Goal: Information Seeking & Learning: Learn about a topic

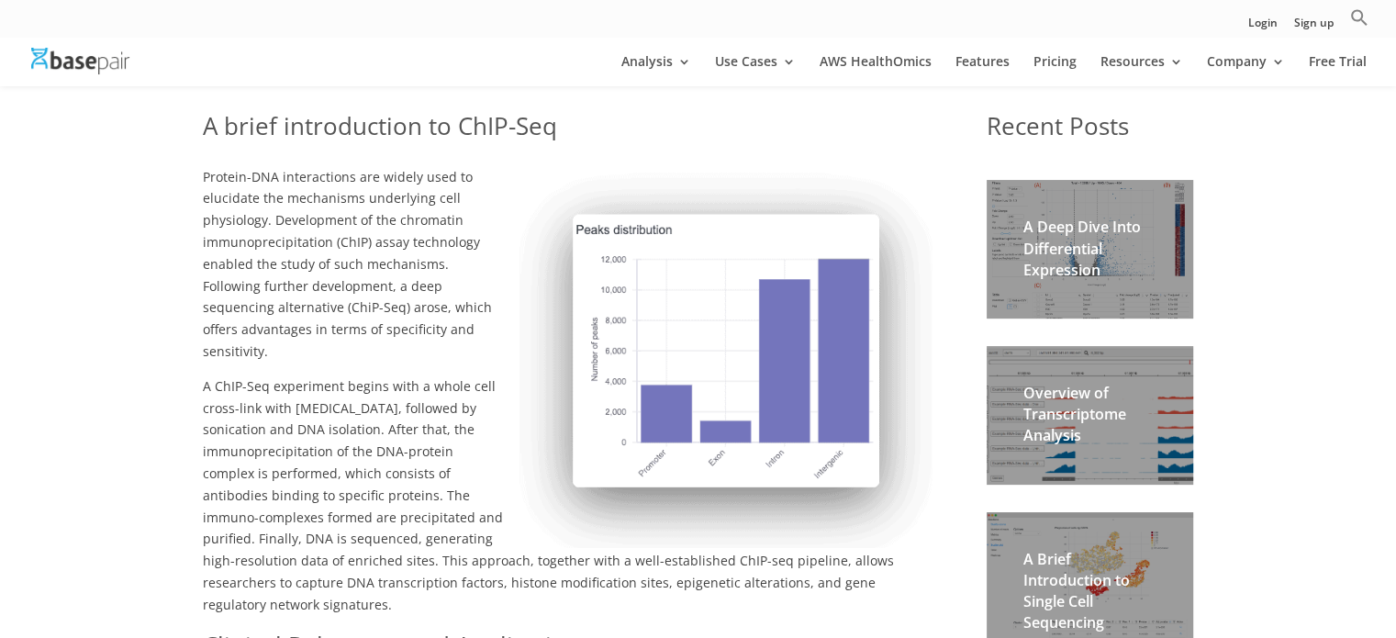
scroll to position [342, 0]
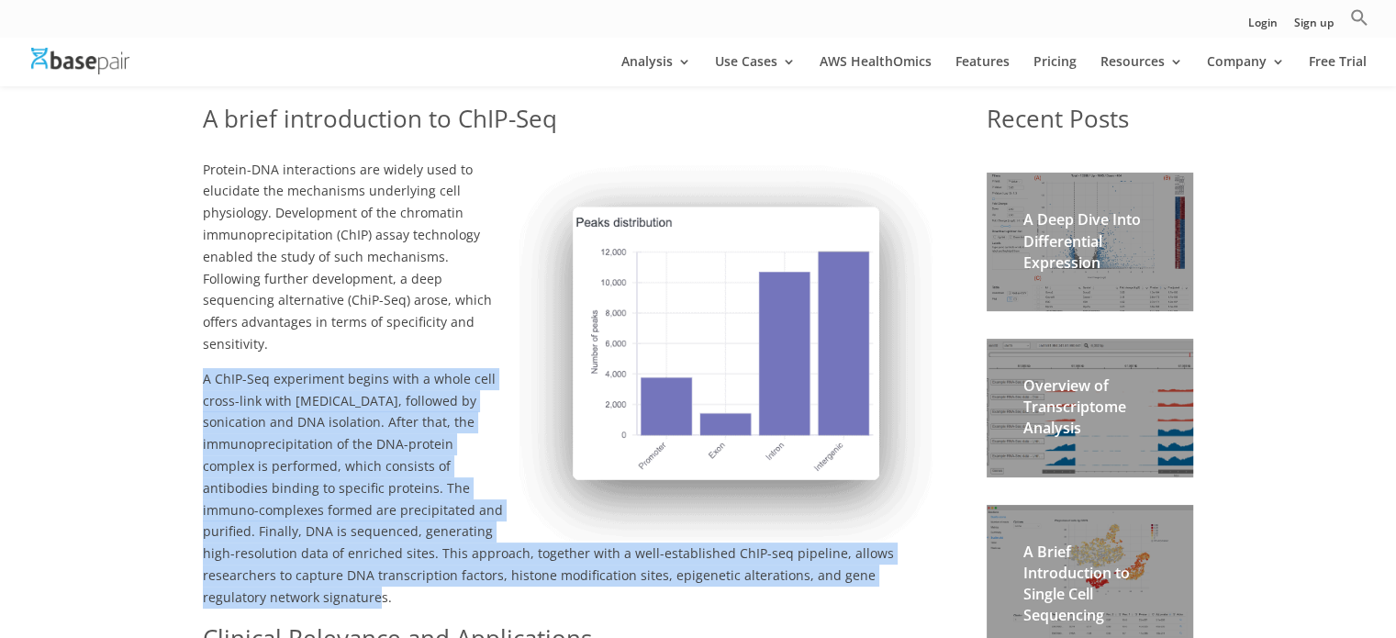
drag, startPoint x: 201, startPoint y: 357, endPoint x: 581, endPoint y: 568, distance: 434.8
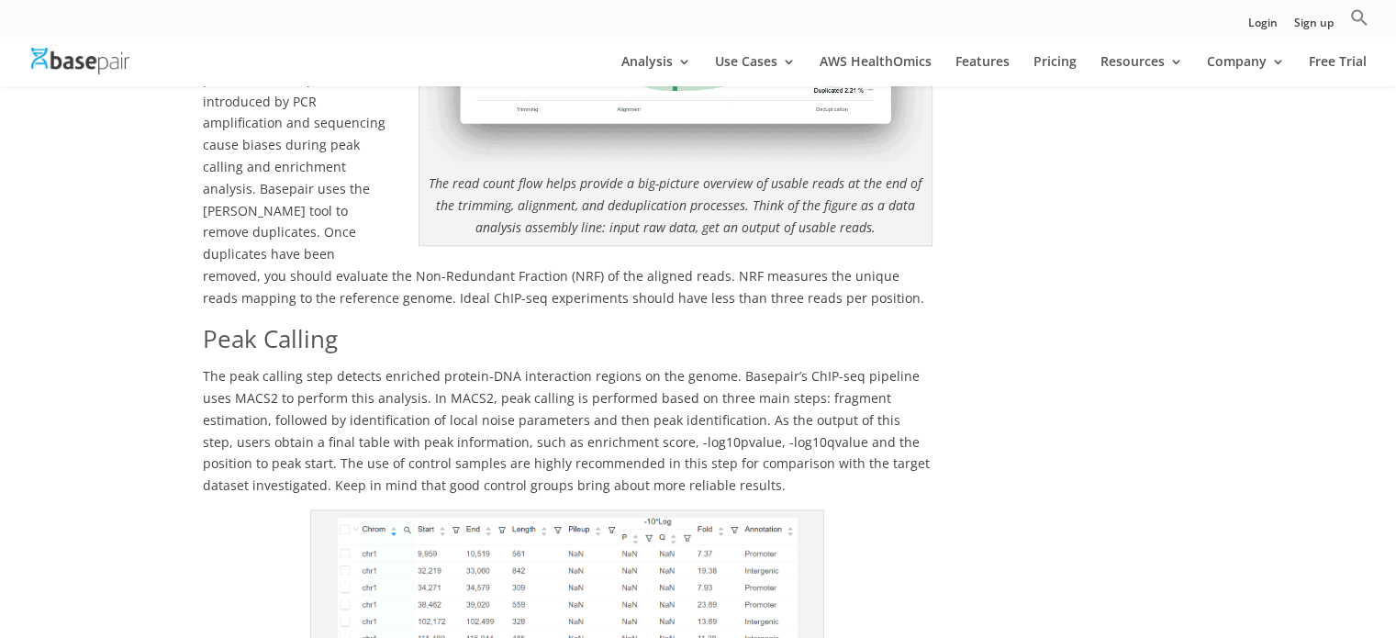
scroll to position [1965, 0]
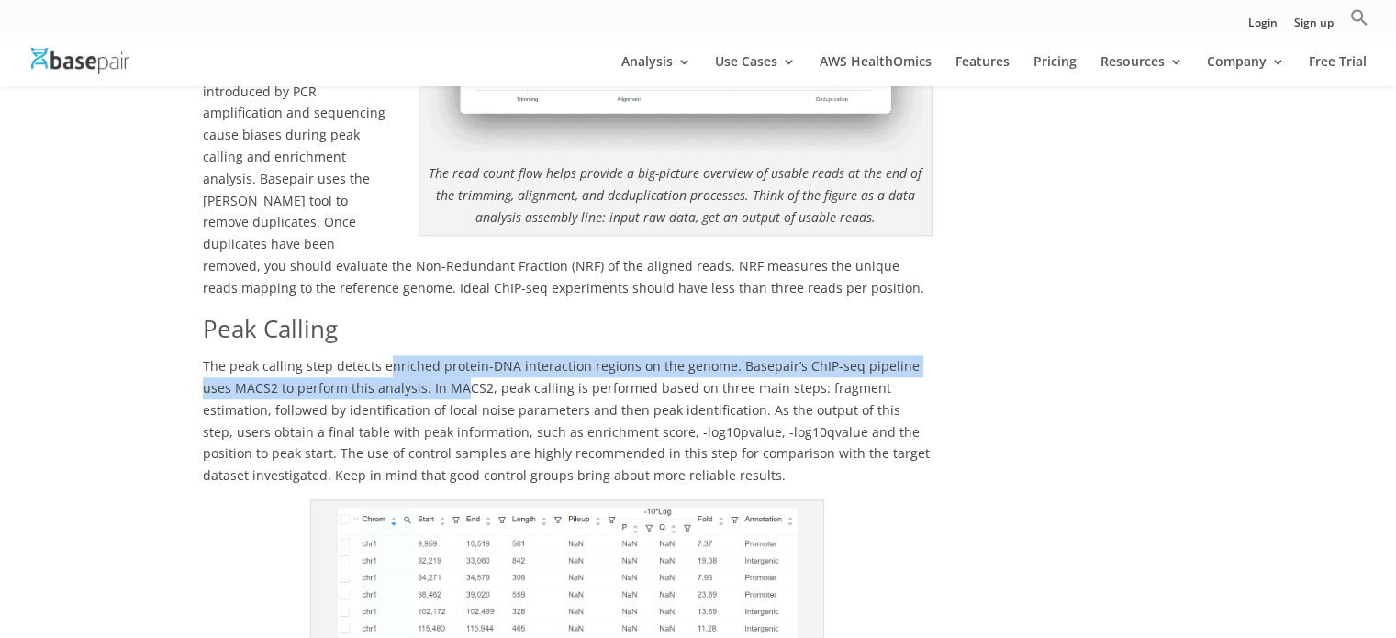
drag, startPoint x: 386, startPoint y: 305, endPoint x: 430, endPoint y: 313, distance: 44.8
click at [430, 357] on span "The peak calling step detects enriched protein-DNA interaction regions on the g…" at bounding box center [566, 420] width 727 height 127
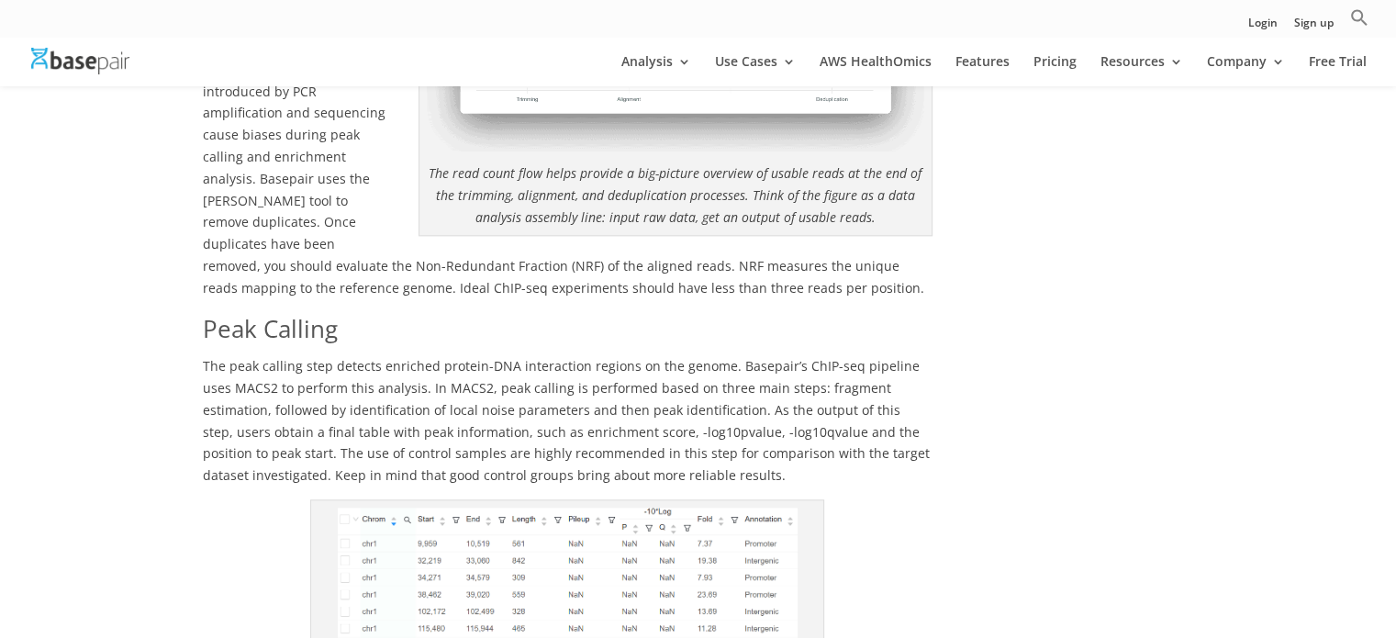
click at [360, 366] on span "The peak calling step detects enriched protein-DNA interaction regions on the g…" at bounding box center [566, 420] width 727 height 127
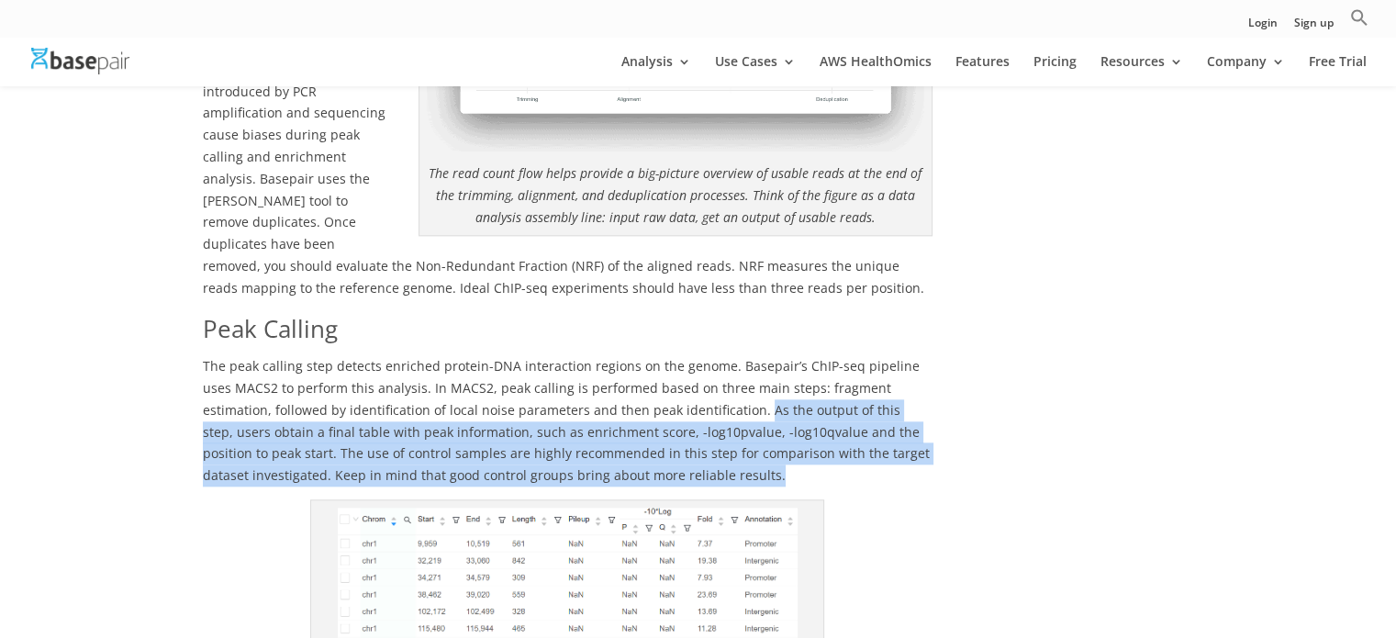
drag, startPoint x: 684, startPoint y: 345, endPoint x: 666, endPoint y: 401, distance: 58.9
click at [666, 401] on p "The peak calling step detects enriched protein-DNA interaction regions on the g…" at bounding box center [568, 427] width 730 height 144
click at [335, 410] on span "The peak calling step detects enriched protein-DNA interaction regions on the g…" at bounding box center [566, 420] width 727 height 127
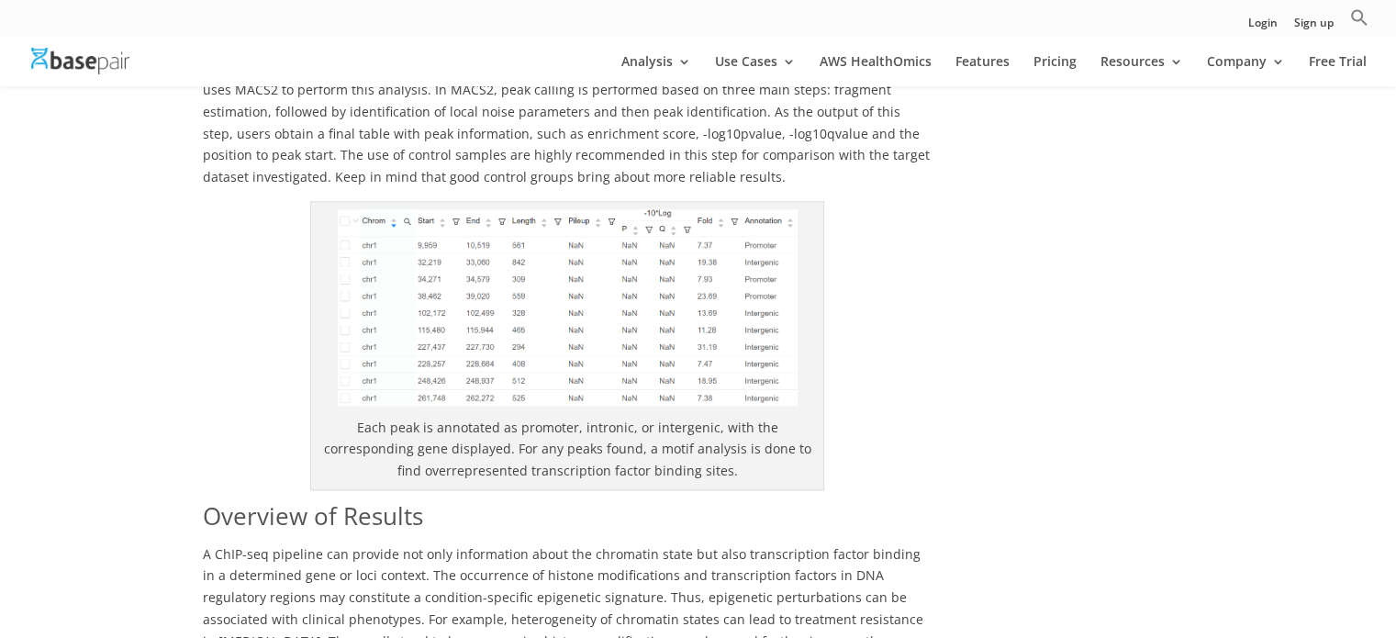
scroll to position [2258, 0]
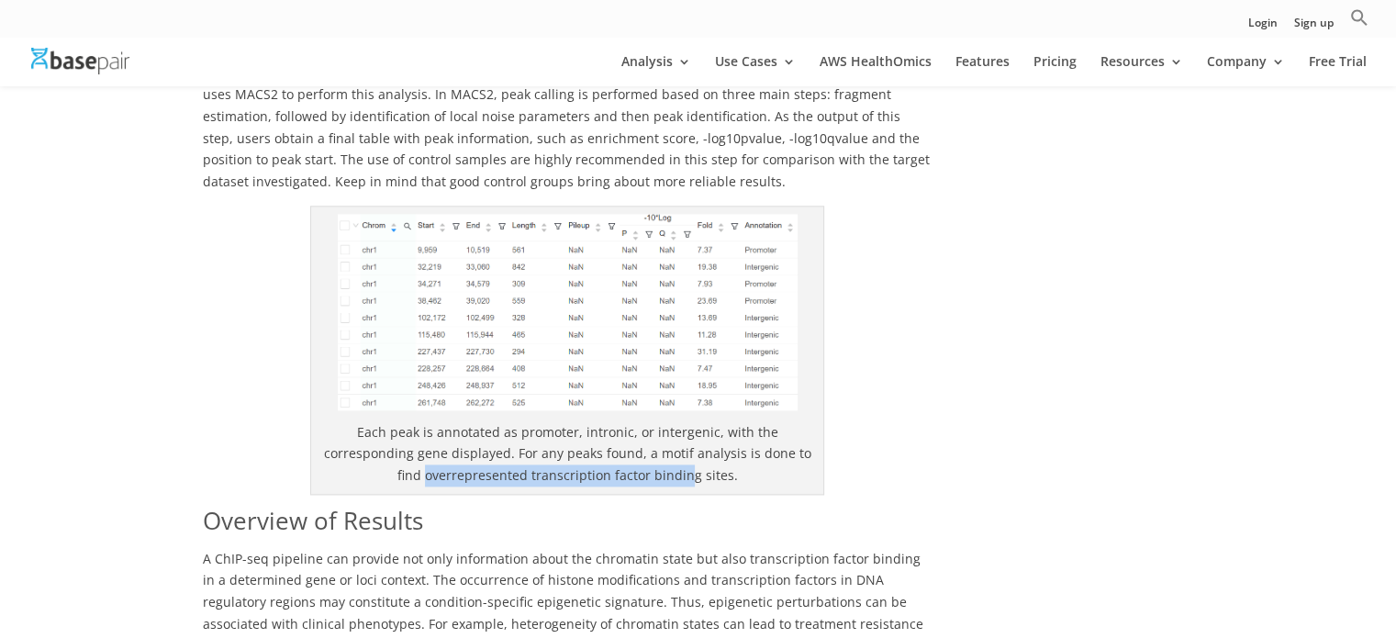
drag, startPoint x: 417, startPoint y: 410, endPoint x: 678, endPoint y: 411, distance: 260.7
click at [678, 421] on p "Each peak is annotated as promoter, intronic, or intergenic, with the correspon…" at bounding box center [568, 453] width 498 height 65
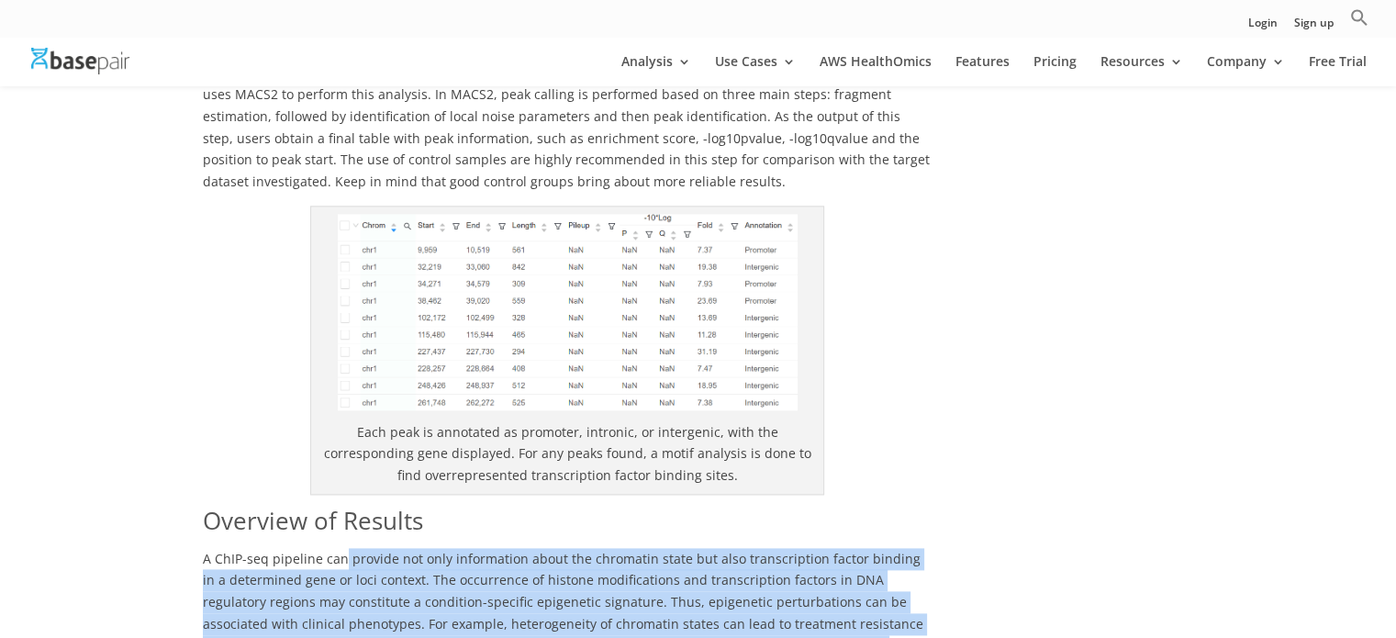
drag, startPoint x: 342, startPoint y: 492, endPoint x: 596, endPoint y: 594, distance: 273.1
click at [596, 594] on p "A ChIP-seq pipeline can provide not only information about the chromatin state …" at bounding box center [568, 620] width 730 height 144
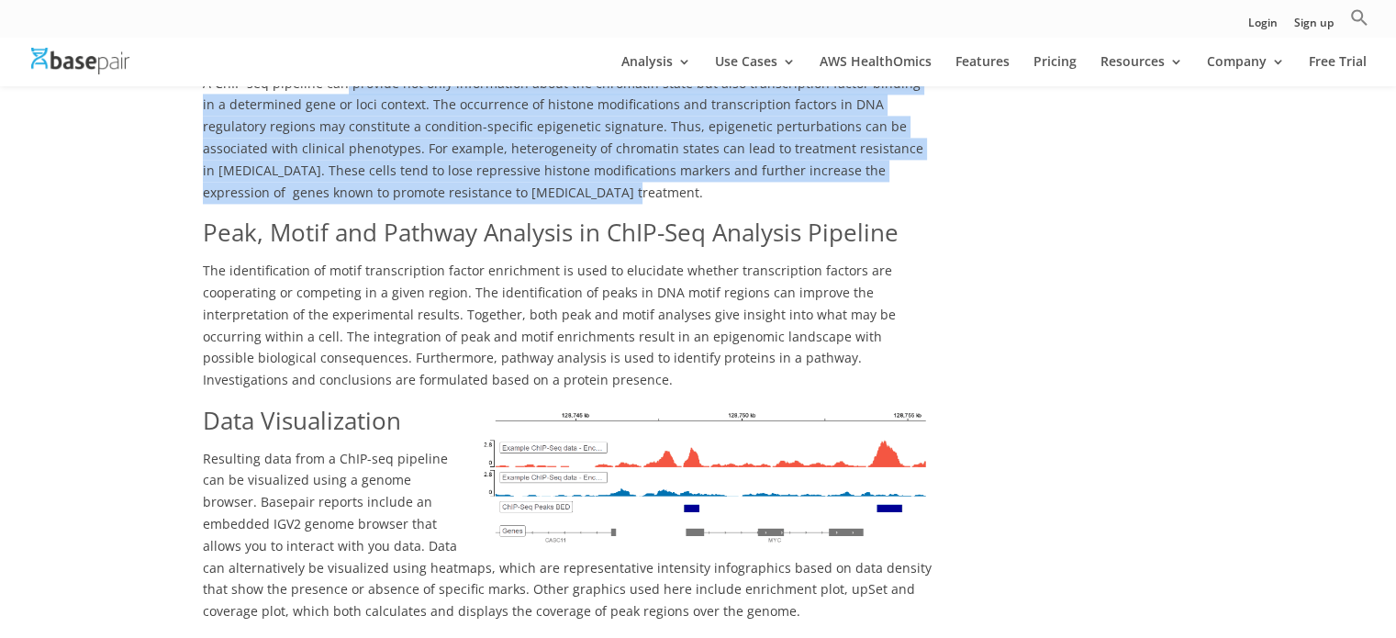
scroll to position [2736, 0]
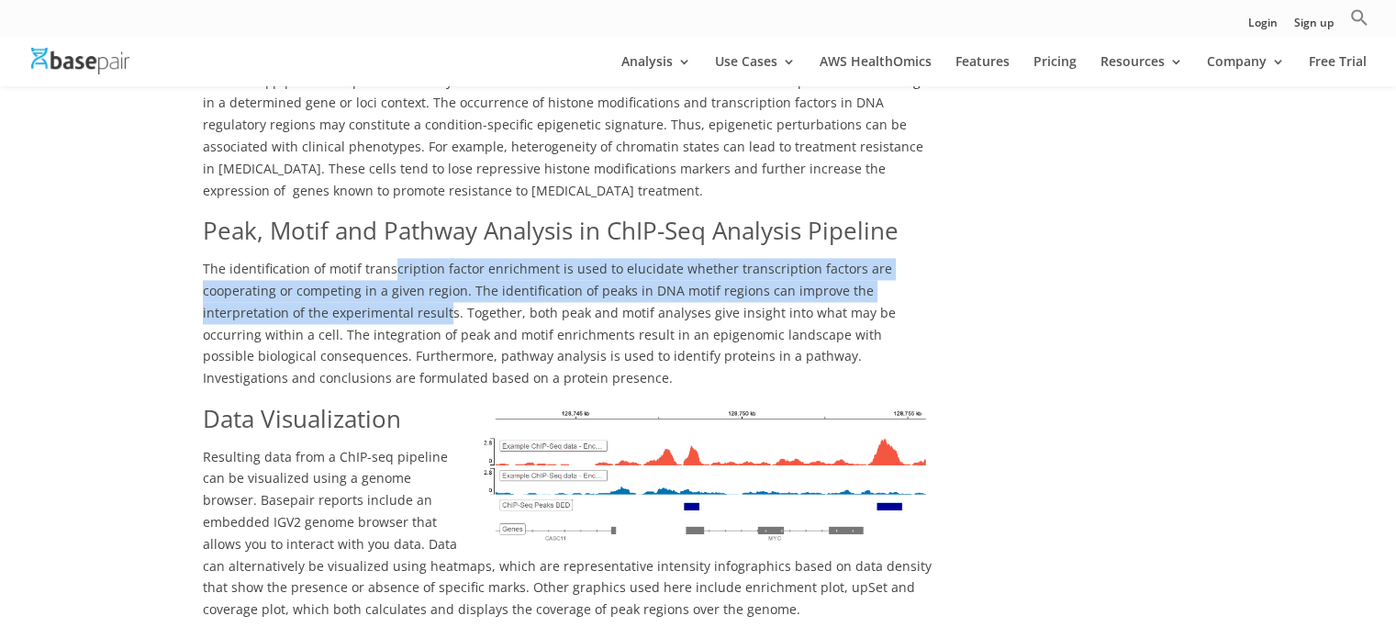
drag, startPoint x: 392, startPoint y: 205, endPoint x: 444, endPoint y: 237, distance: 61.4
click at [444, 260] on span "The identification of motif transcription factor enrichment is used to elucidat…" at bounding box center [549, 323] width 693 height 127
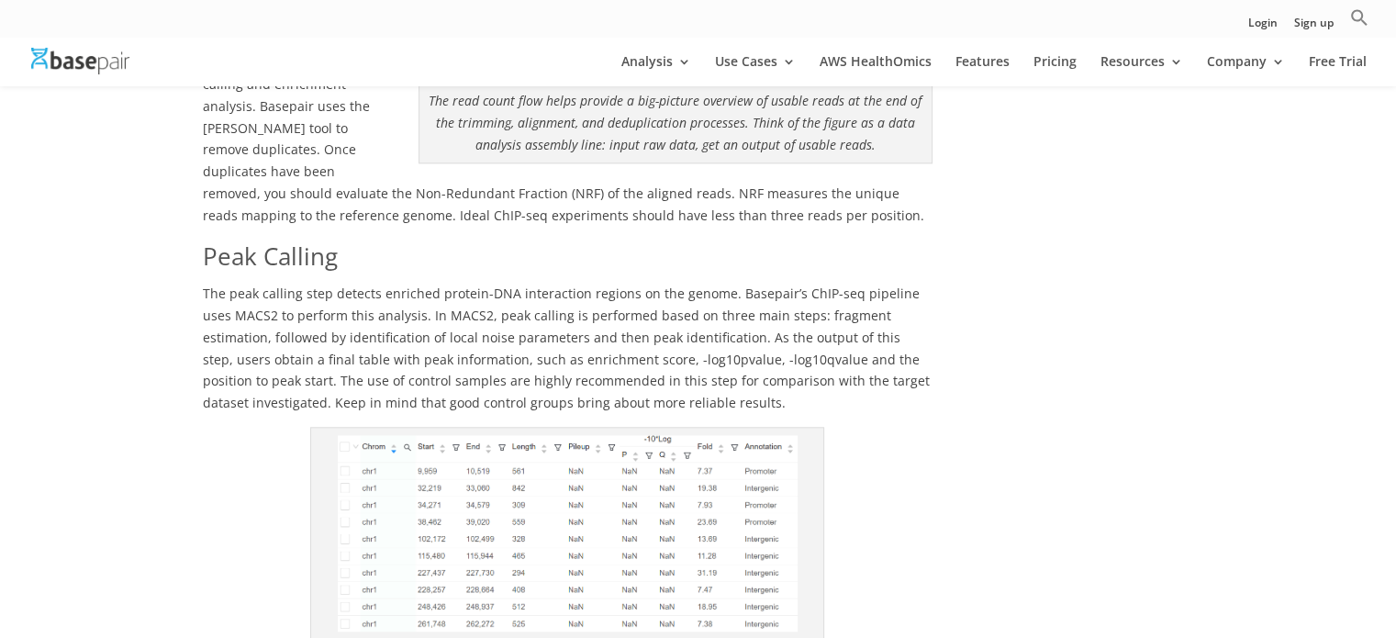
scroll to position [2038, 0]
click at [491, 443] on img at bounding box center [568, 532] width 460 height 196
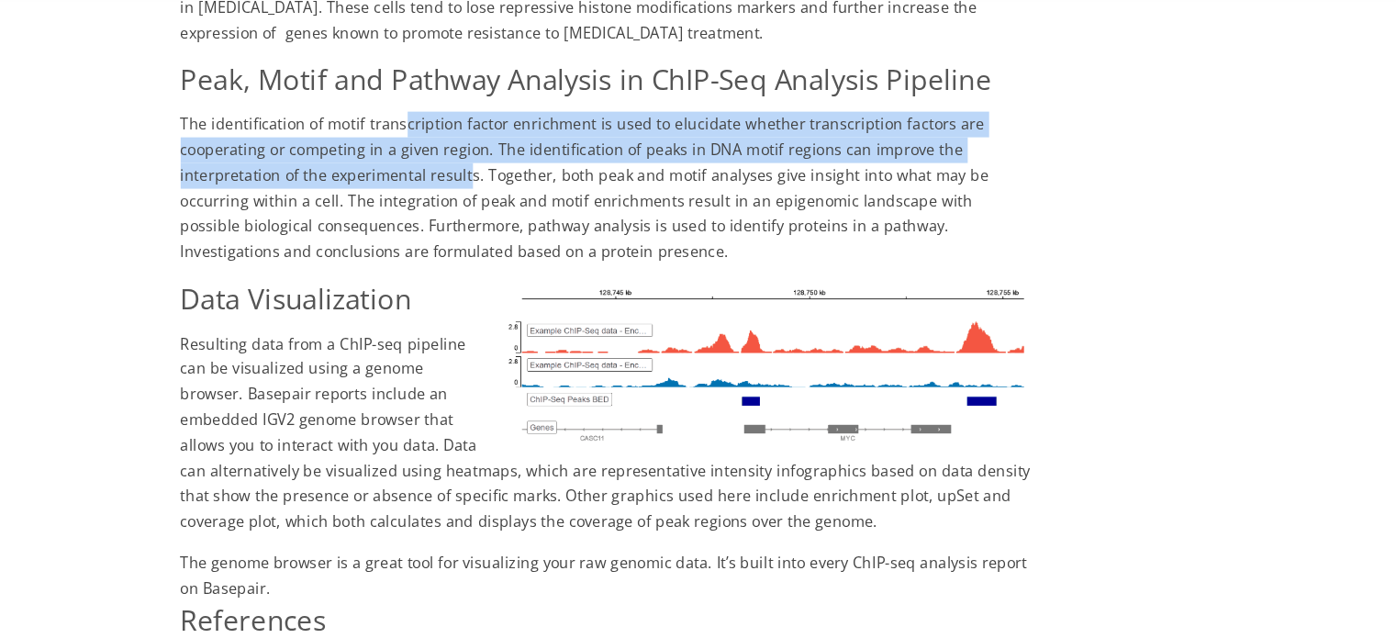
scroll to position [2810, 0]
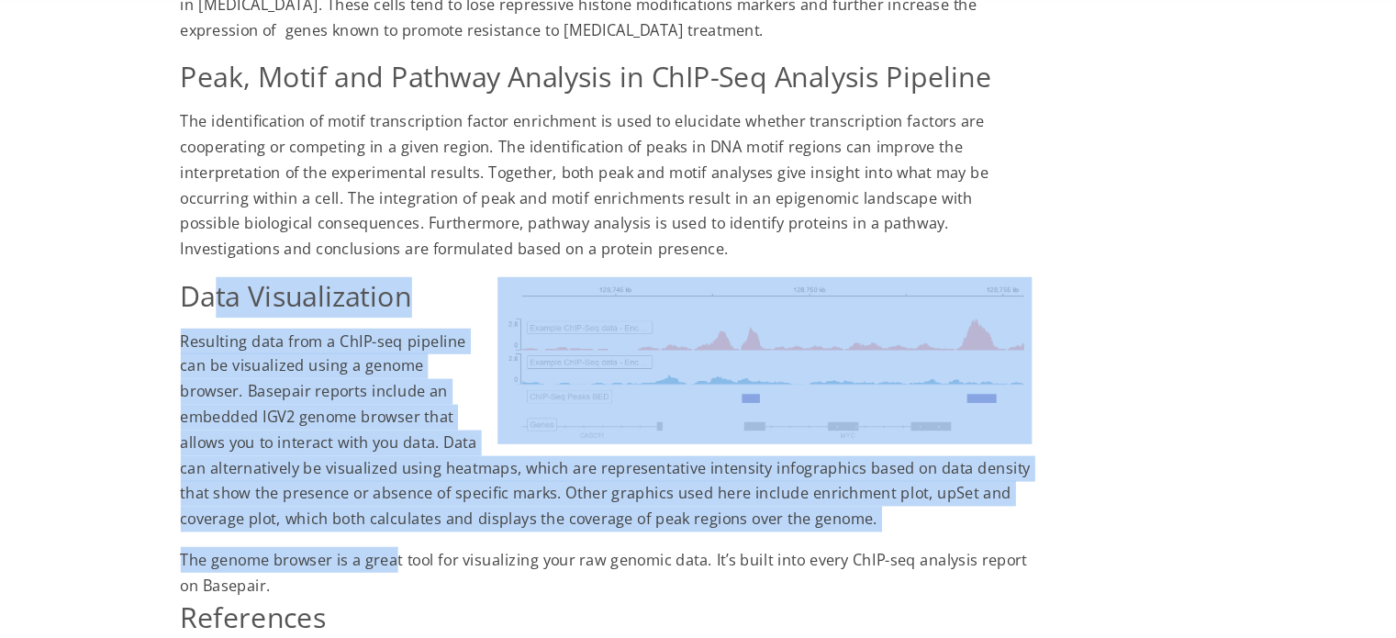
drag, startPoint x: 372, startPoint y: 504, endPoint x: 233, endPoint y: 284, distance: 260.3
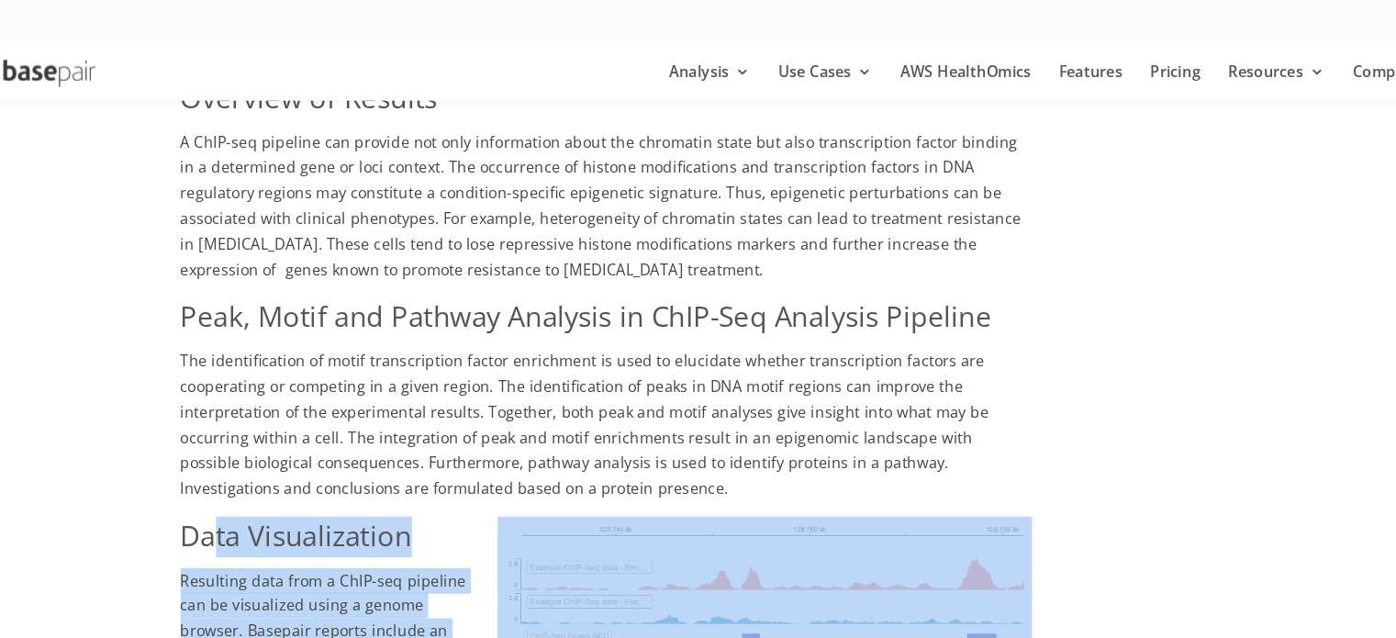
scroll to position [2684, 0]
